Goal: Share content: Share content

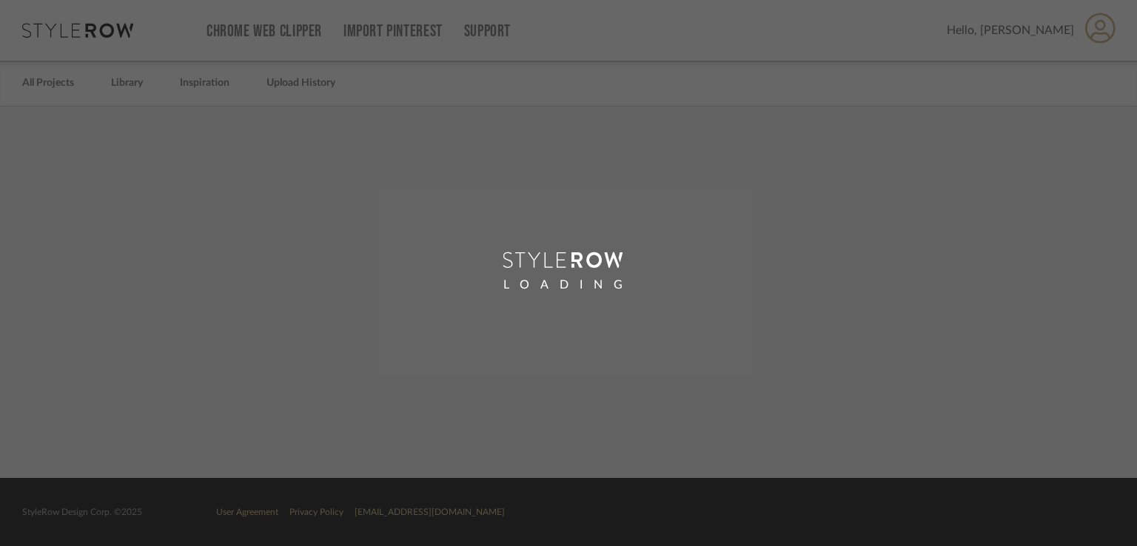
click at [558, 402] on div "LOADING" at bounding box center [568, 273] width 1137 height 546
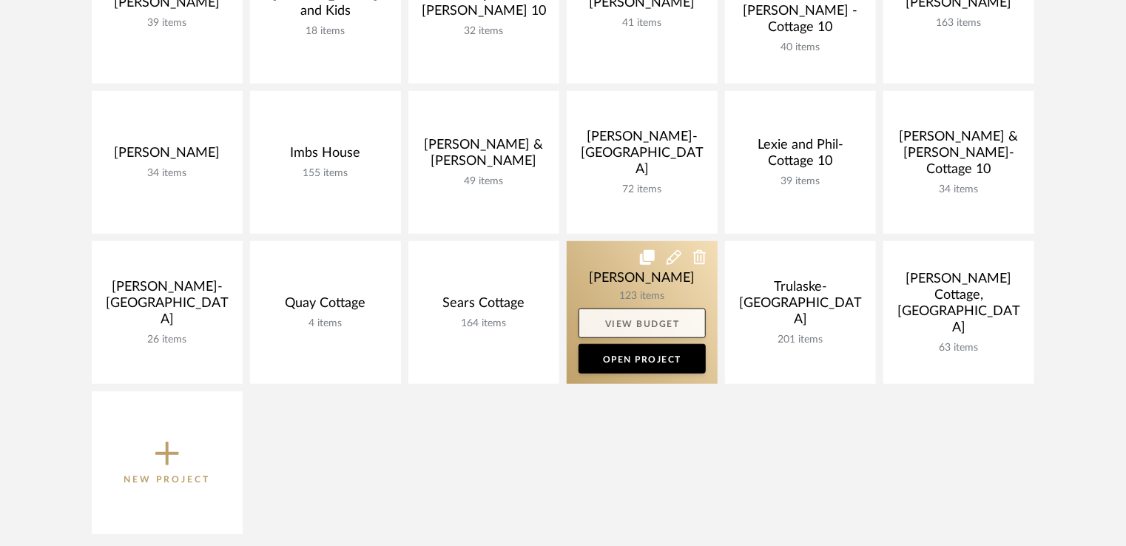
scroll to position [426, 0]
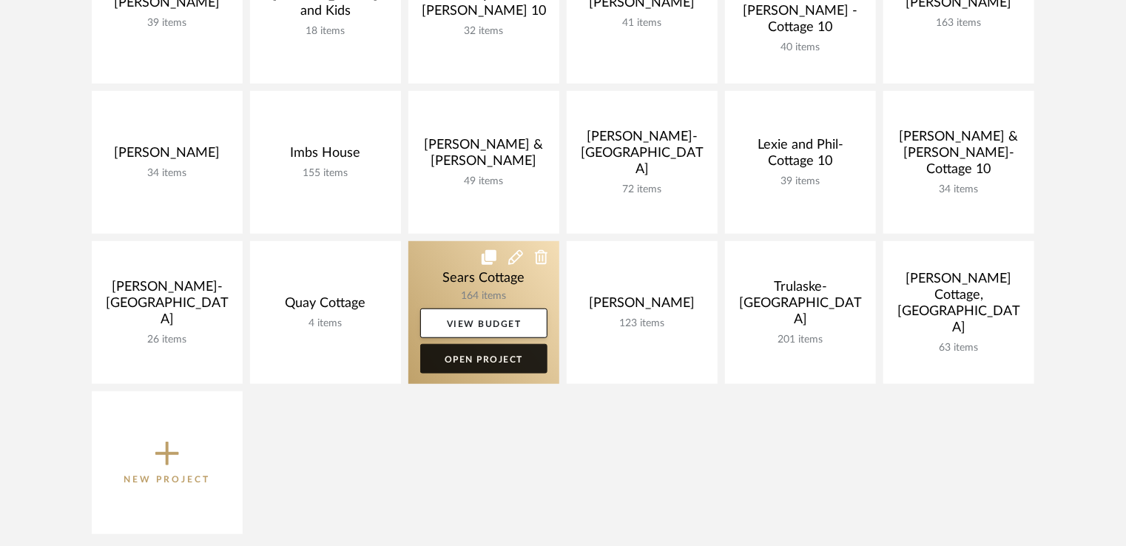
click at [485, 365] on link "Open Project" at bounding box center [483, 359] width 127 height 30
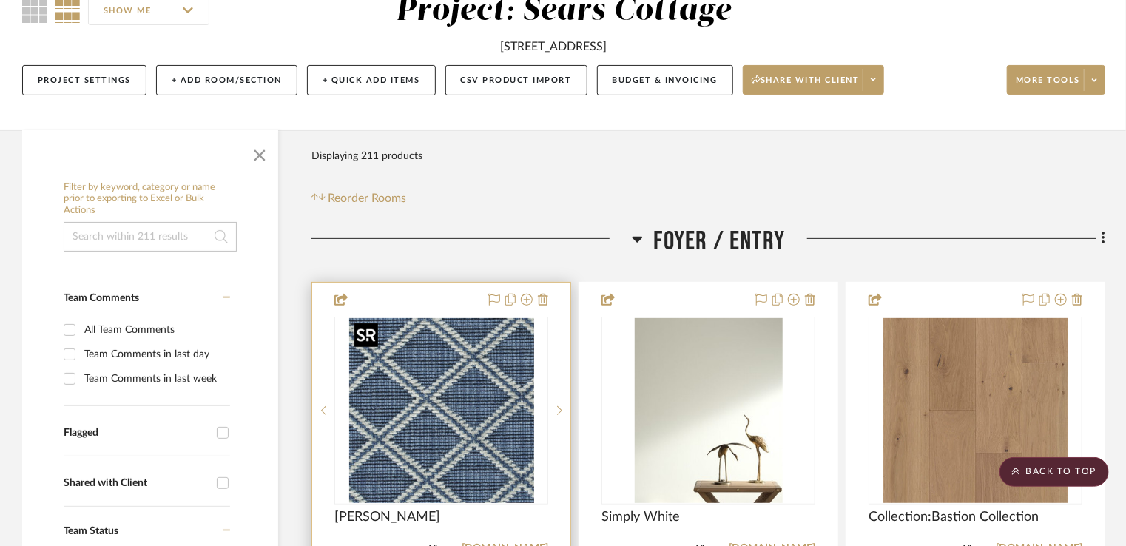
scroll to position [138, 0]
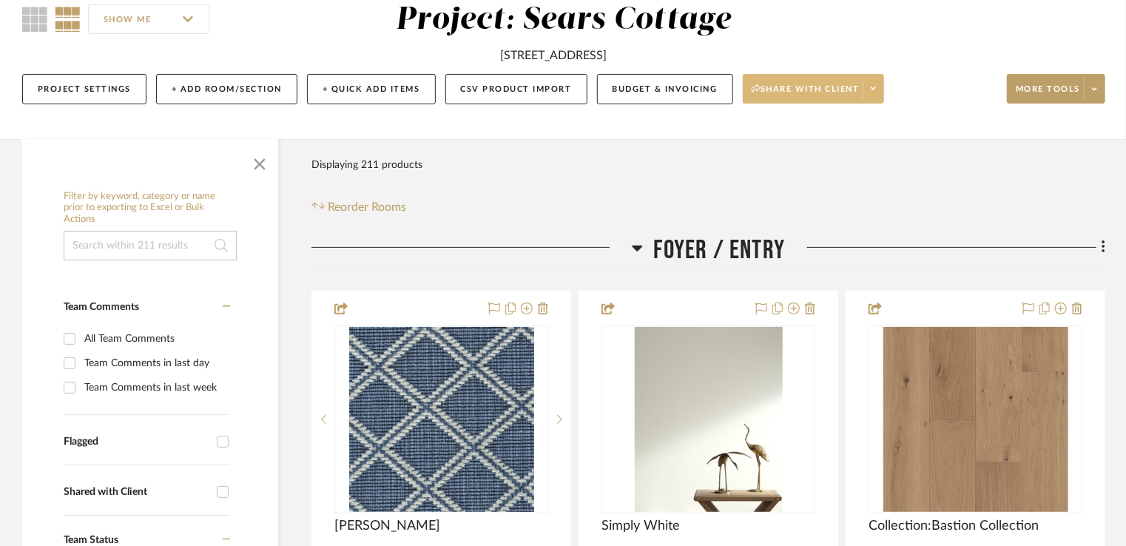
click at [804, 77] on button "Share with client" at bounding box center [814, 89] width 142 height 30
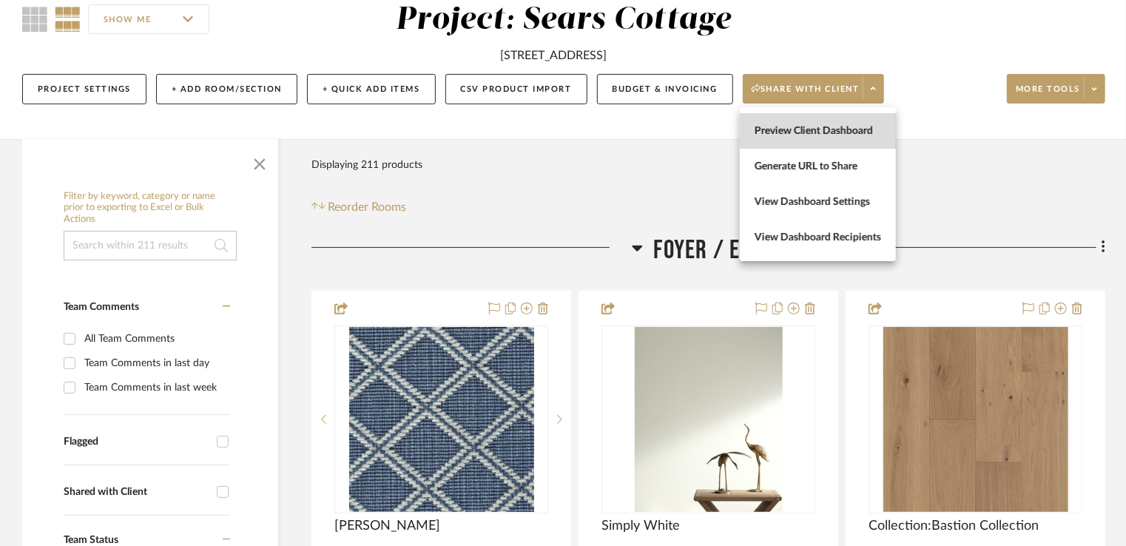
click at [791, 138] on button "Preview Client Dashboard" at bounding box center [818, 131] width 156 height 36
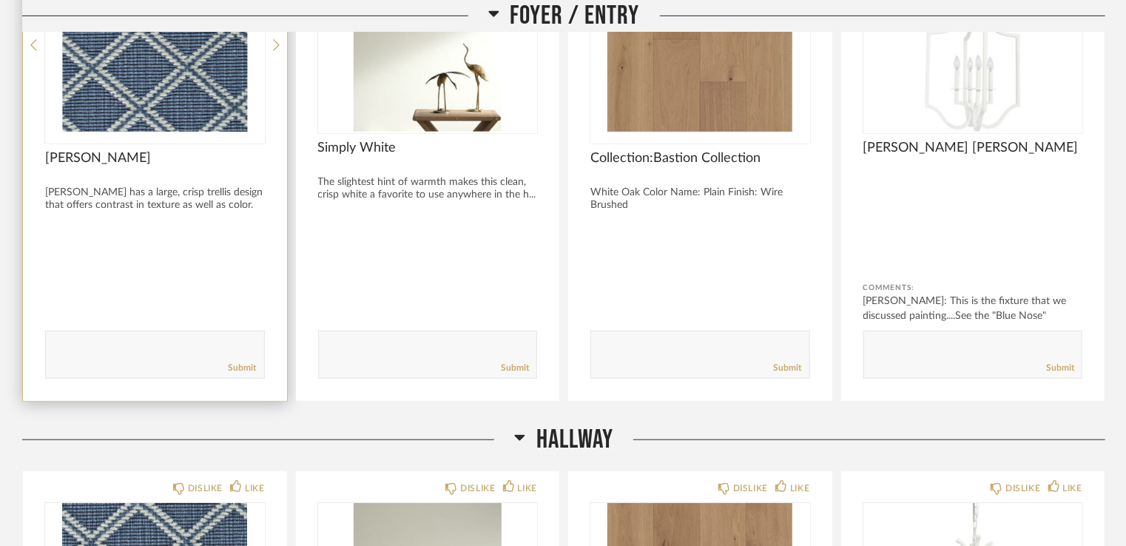
scroll to position [377, 0]
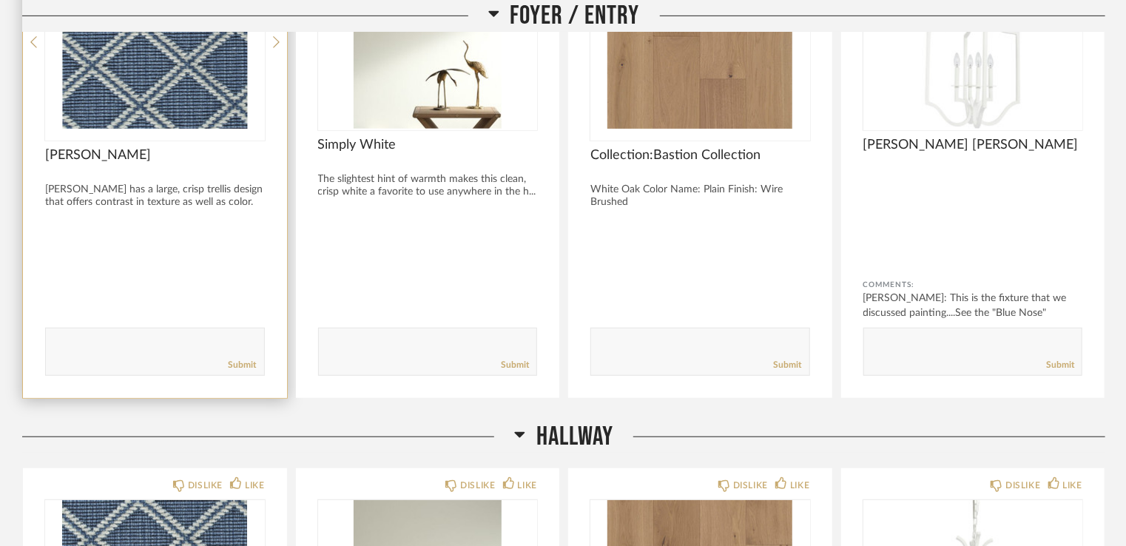
click at [73, 350] on textarea at bounding box center [155, 345] width 218 height 20
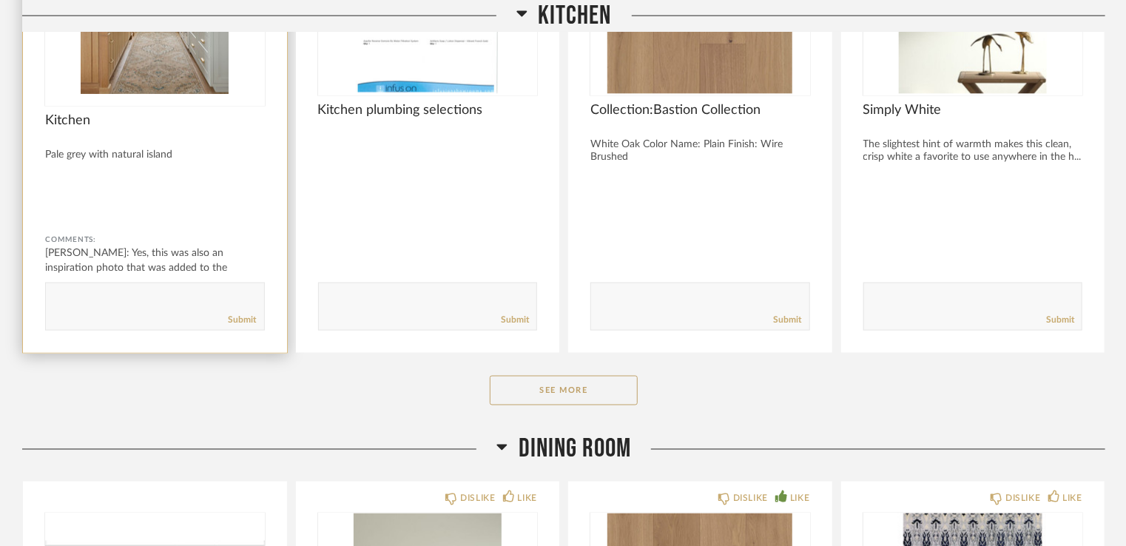
scroll to position [3862, 0]
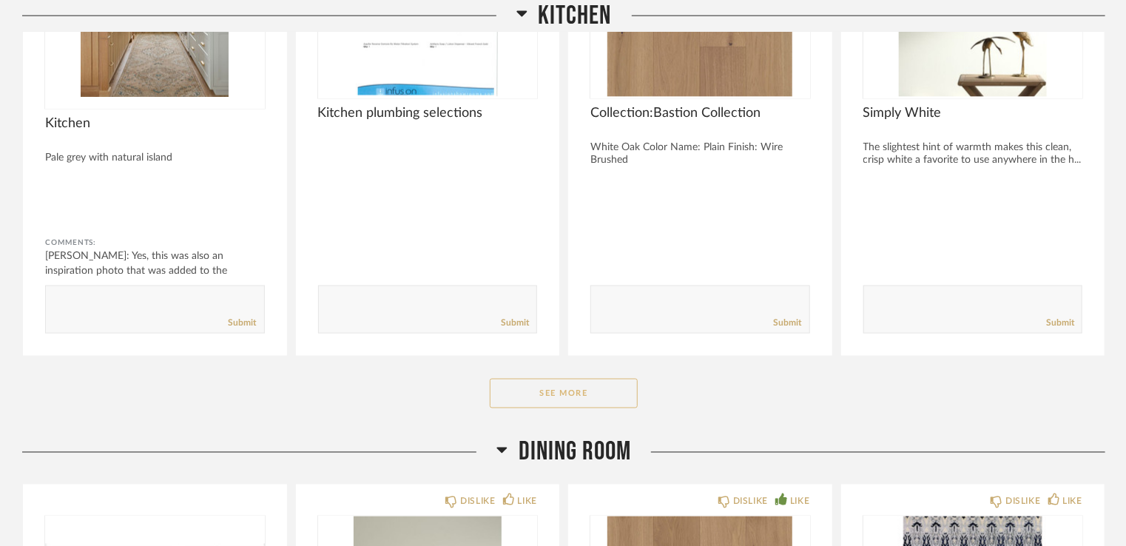
drag, startPoint x: 573, startPoint y: 385, endPoint x: 521, endPoint y: 394, distance: 52.7
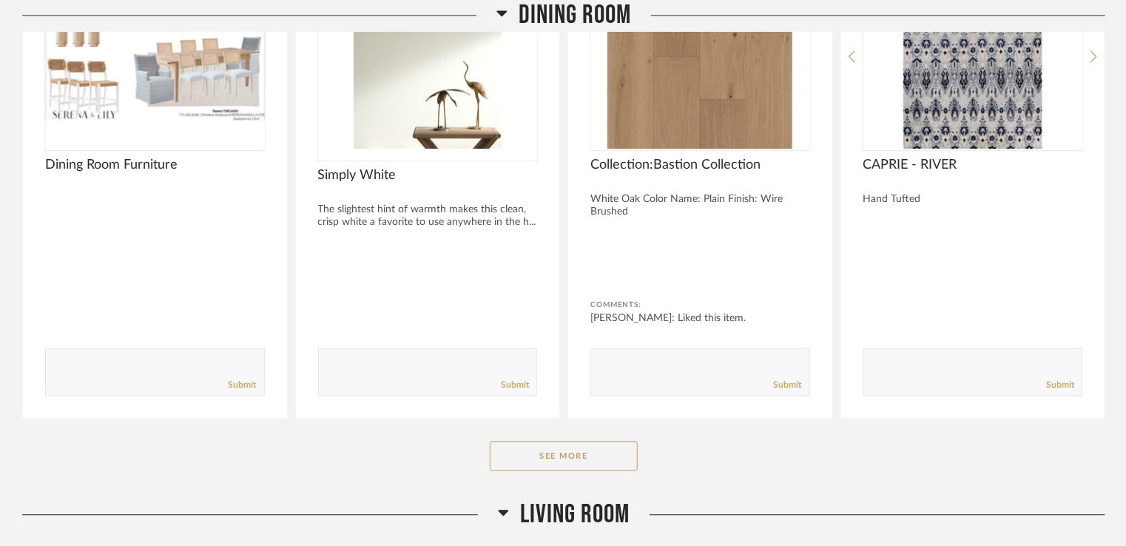
scroll to position [4418, 0]
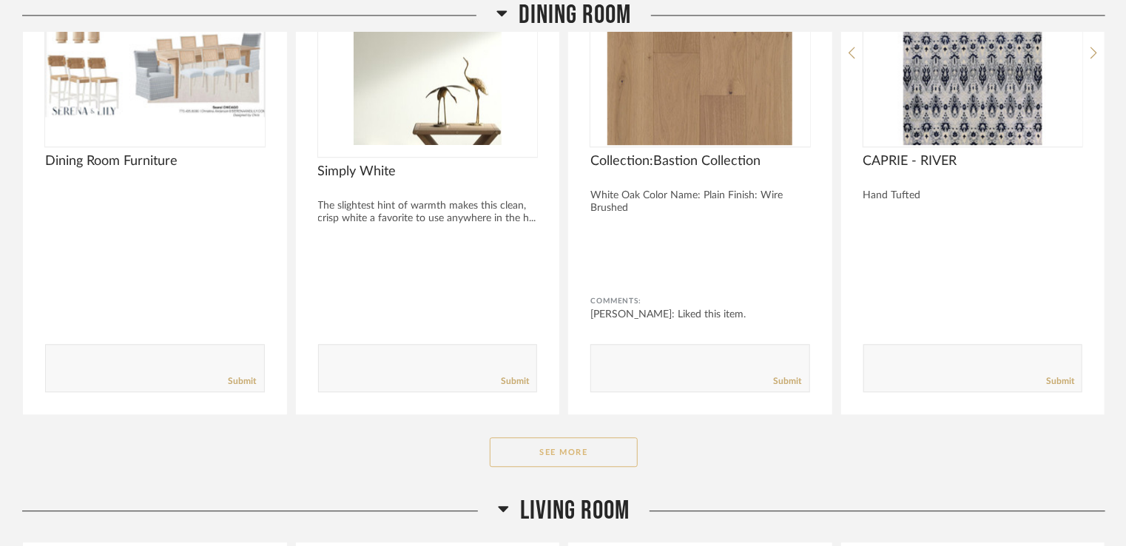
drag, startPoint x: 521, startPoint y: 394, endPoint x: 564, endPoint y: 454, distance: 73.1
click at [564, 454] on button "See More" at bounding box center [564, 452] width 148 height 30
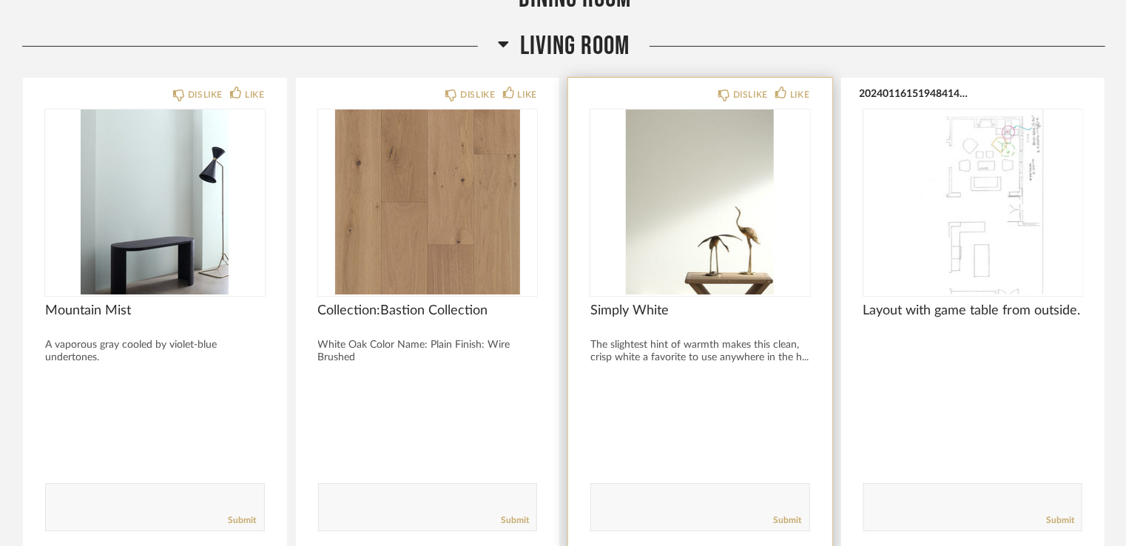
scroll to position [5664, 0]
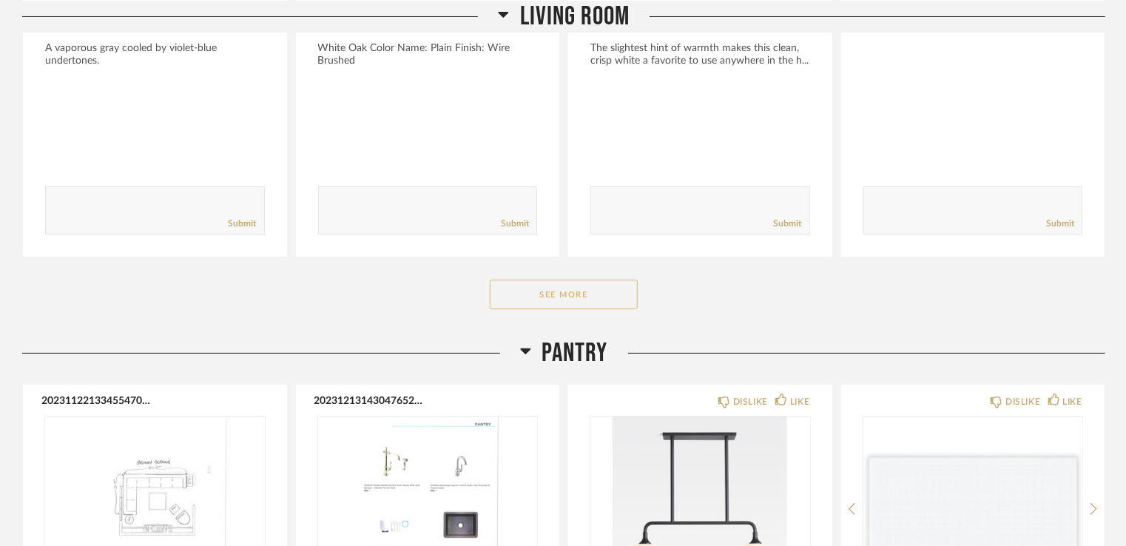
click at [595, 297] on button "See More" at bounding box center [564, 295] width 148 height 30
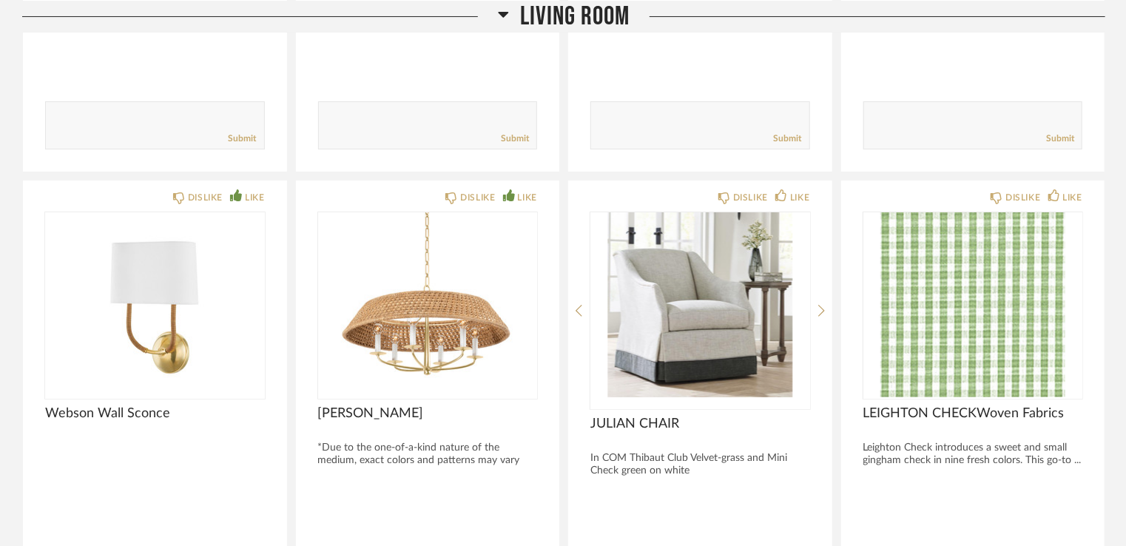
scroll to position [5750, 0]
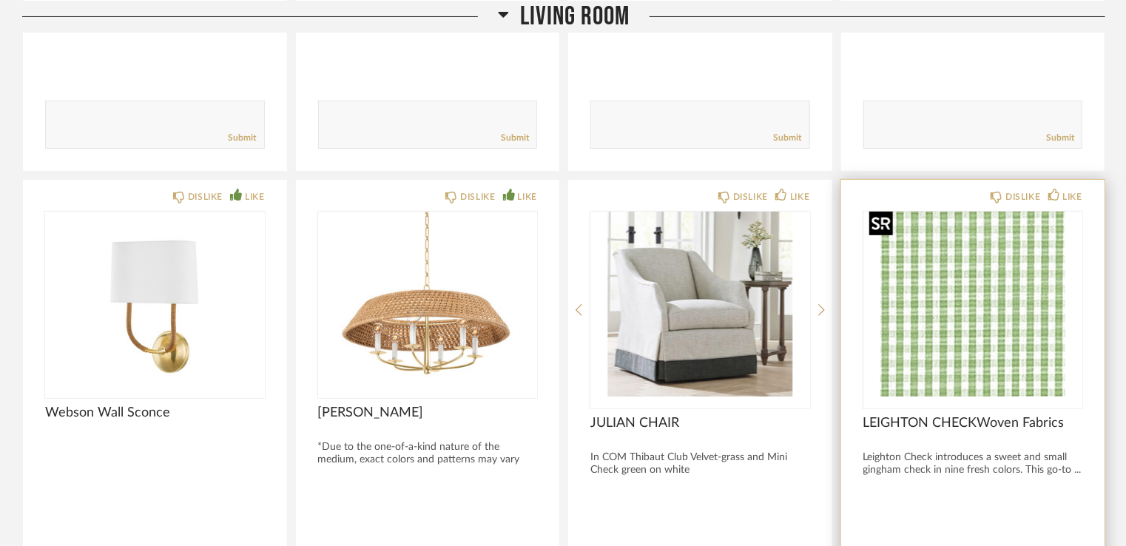
click at [947, 342] on img "0" at bounding box center [973, 304] width 220 height 185
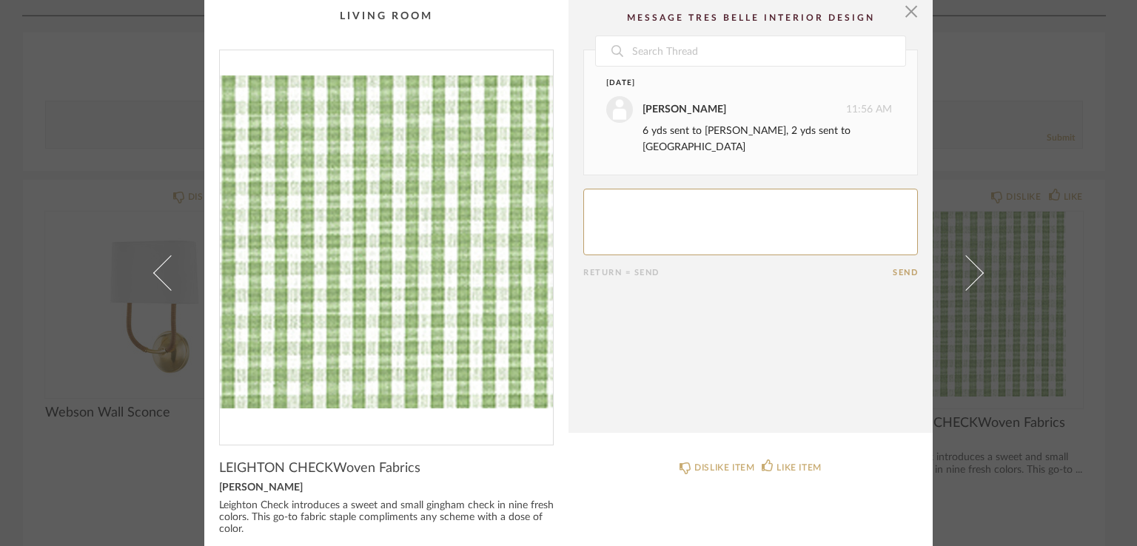
scroll to position [0, 0]
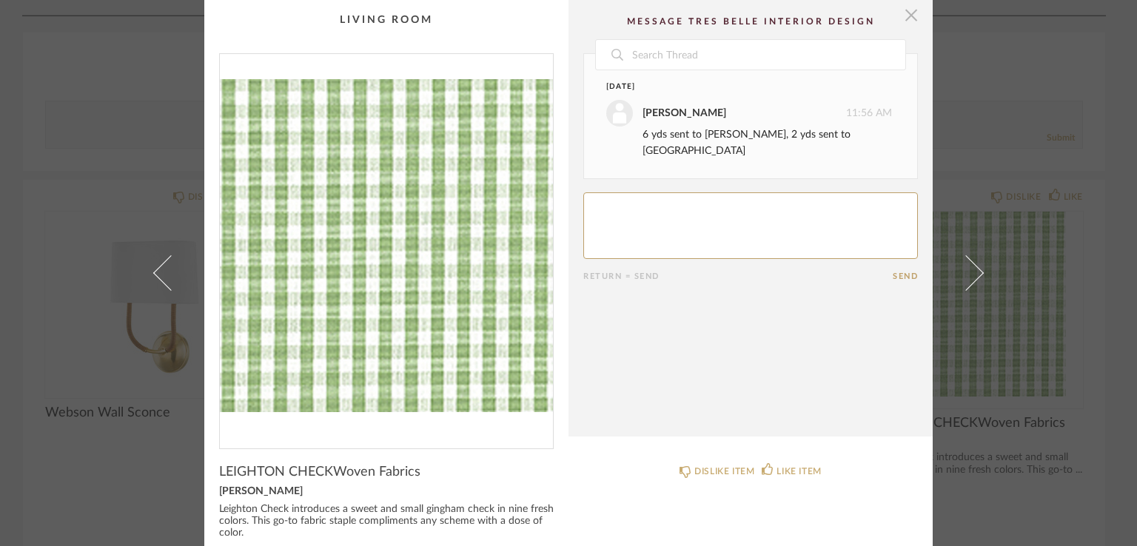
click at [909, 15] on span "button" at bounding box center [911, 15] width 30 height 30
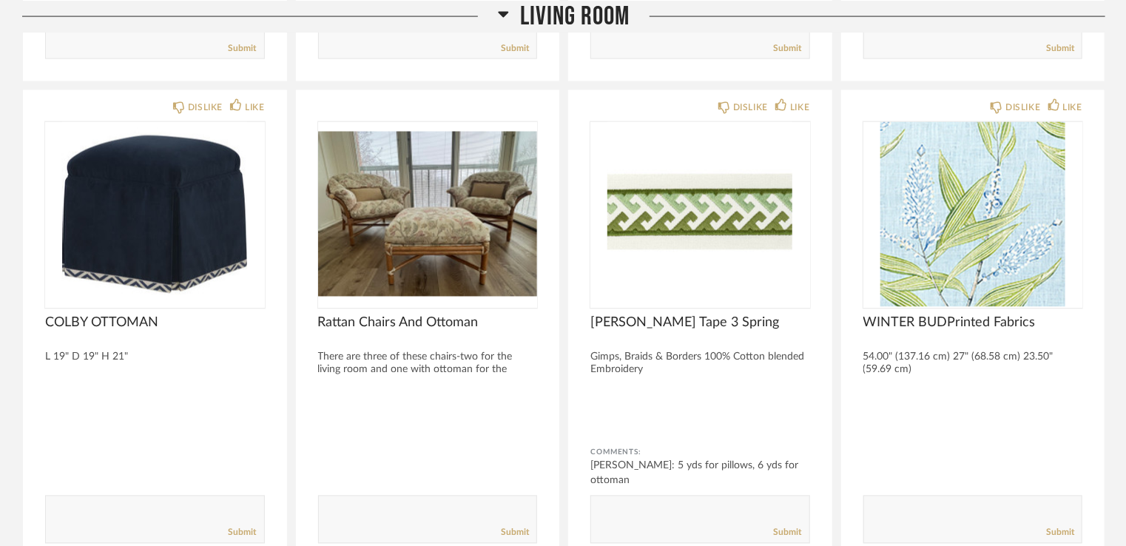
scroll to position [6820, 0]
